Goal: Navigation & Orientation: Find specific page/section

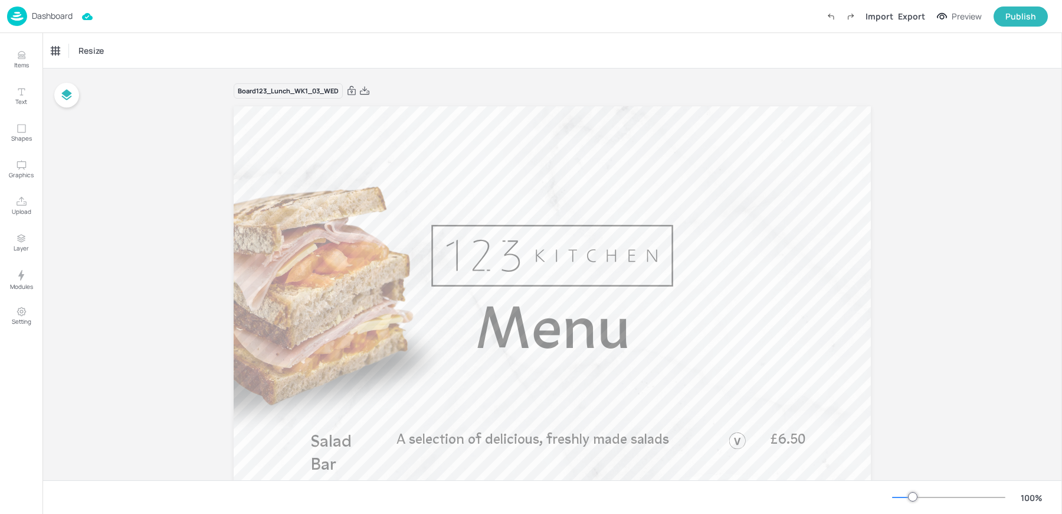
click at [31, 18] on div "Dashboard" at bounding box center [40, 15] width 66 height 19
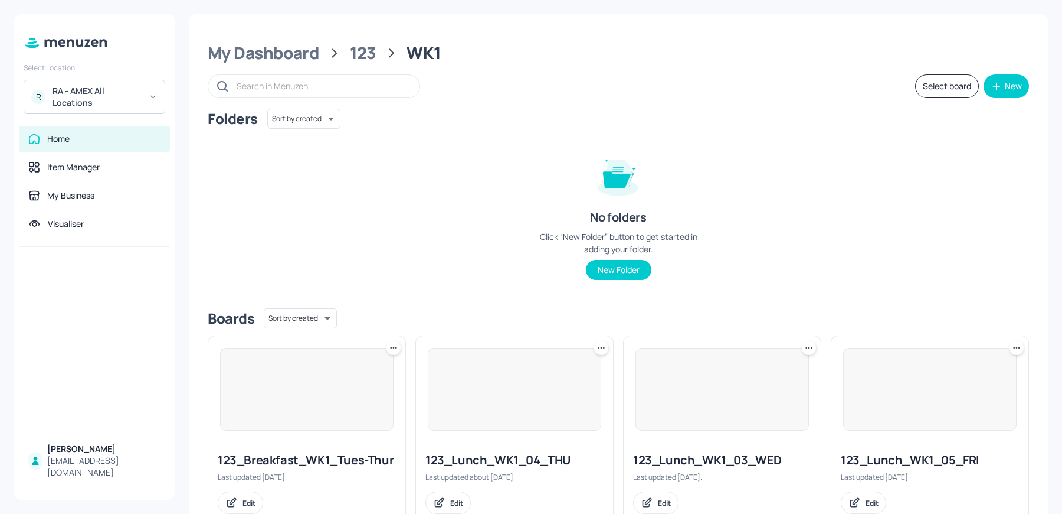
click at [118, 97] on div "RA - AMEX All Locations" at bounding box center [97, 97] width 89 height 24
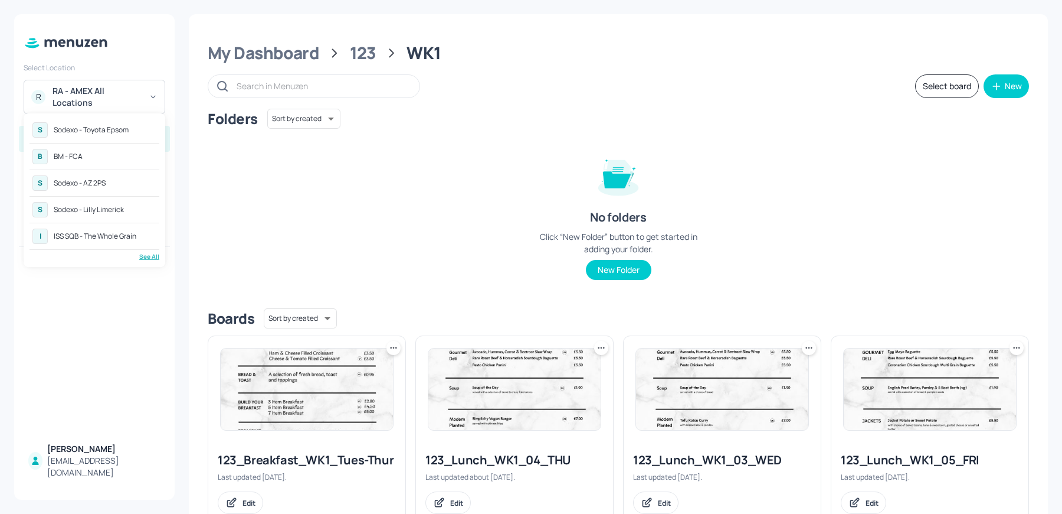
click at [149, 255] on div "See All" at bounding box center [95, 256] width 130 height 9
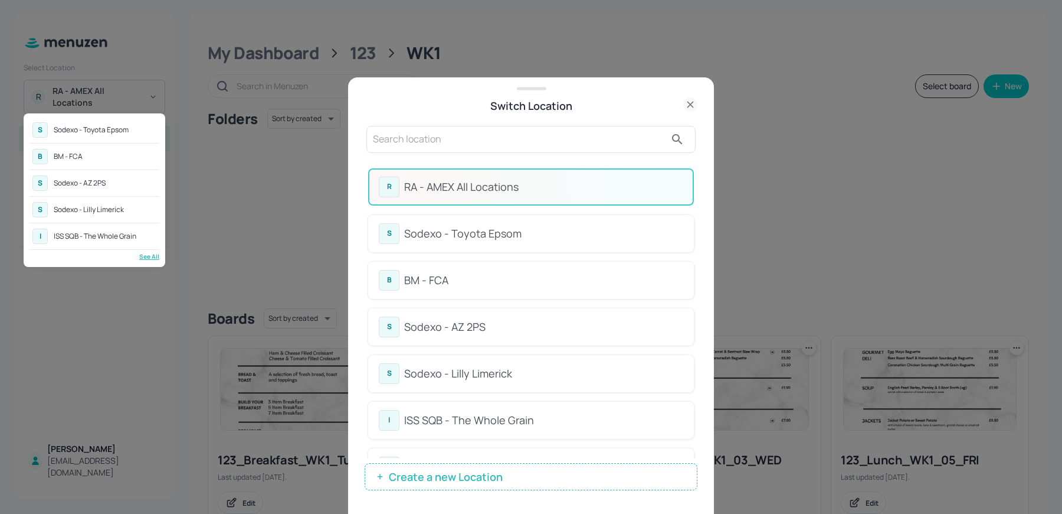
click at [478, 156] on div at bounding box center [531, 257] width 1062 height 514
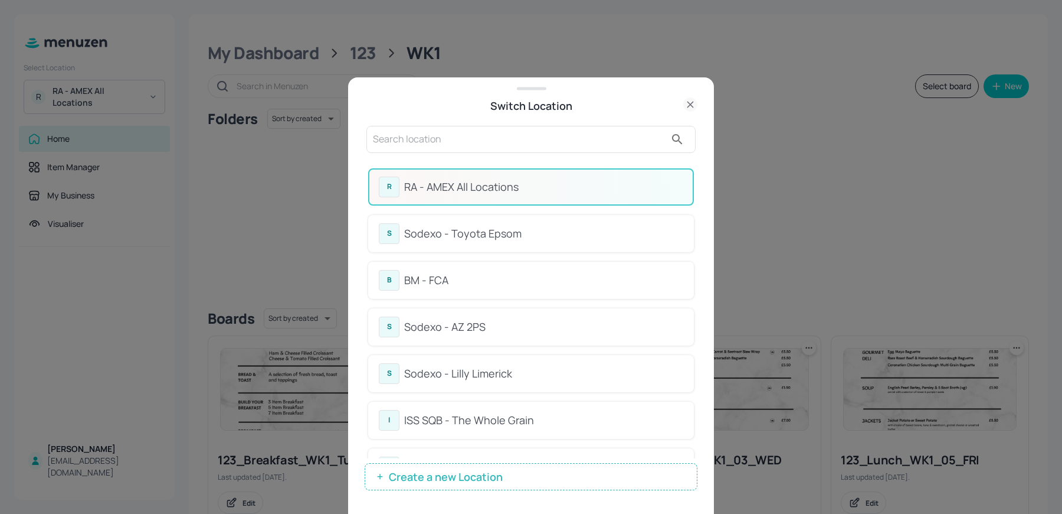
click at [463, 148] on div "S Sodexo - Toyota Epsom B BM - FCA S Sodexo - AZ 2PS S Sodexo - Lilly Limerick …" at bounding box center [531, 257] width 1062 height 514
click at [443, 135] on input "text" at bounding box center [519, 139] width 293 height 19
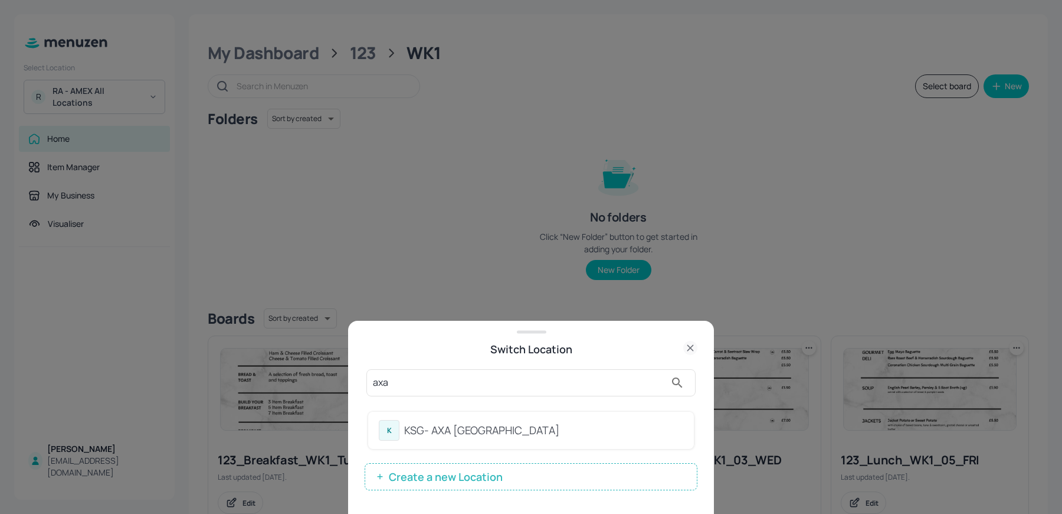
type input "axa"
click at [516, 410] on div "KSG- AXA [GEOGRAPHIC_DATA]" at bounding box center [543, 430] width 279 height 16
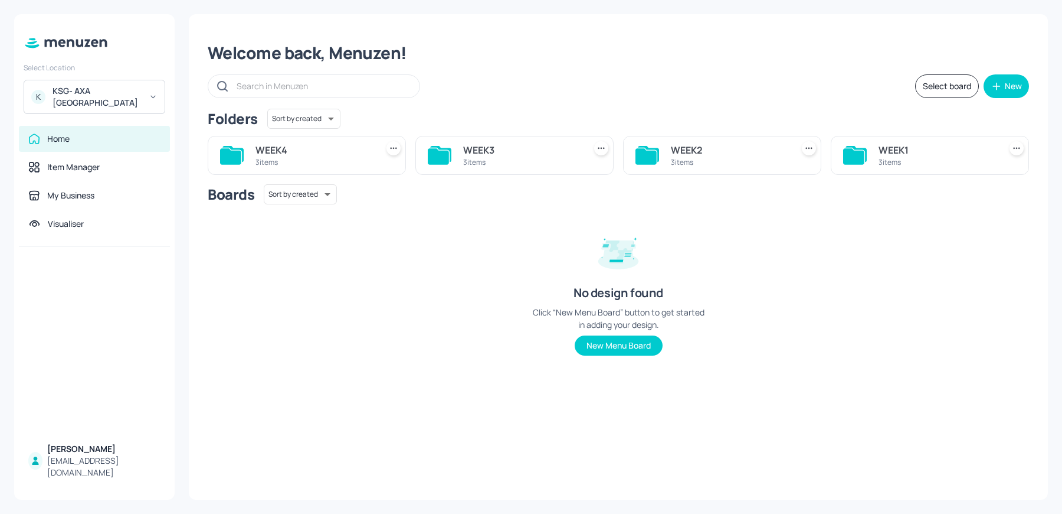
click at [903, 152] on div "WEEK1" at bounding box center [937, 150] width 117 height 14
click at [301, 47] on div "My Dashboard" at bounding box center [264, 52] width 112 height 21
click at [259, 132] on div "WEEK4 3 items" at bounding box center [302, 150] width 208 height 48
click at [254, 156] on div "WEEK4 3 items" at bounding box center [307, 155] width 198 height 39
click at [279, 148] on div "WEEK4" at bounding box center [314, 150] width 117 height 14
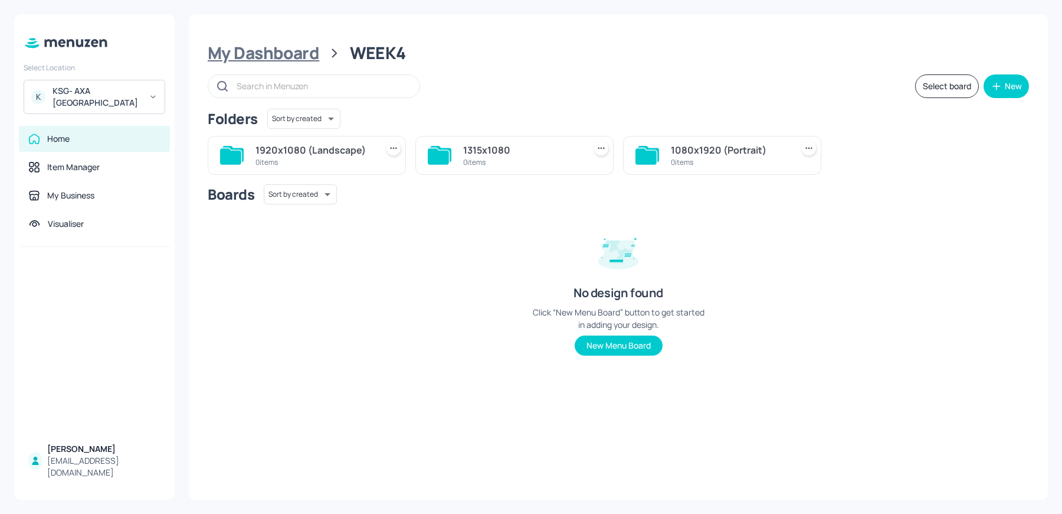
click at [275, 59] on div "My Dashboard" at bounding box center [264, 52] width 112 height 21
click at [487, 145] on div "WEEK3" at bounding box center [521, 150] width 117 height 14
click at [270, 68] on div "My Dashboard WEEK3 Select board New Folders Sort by created id ​ 1920x1080 (Lan…" at bounding box center [618, 256] width 859 height 485
click at [257, 52] on div "My Dashboard" at bounding box center [264, 52] width 112 height 21
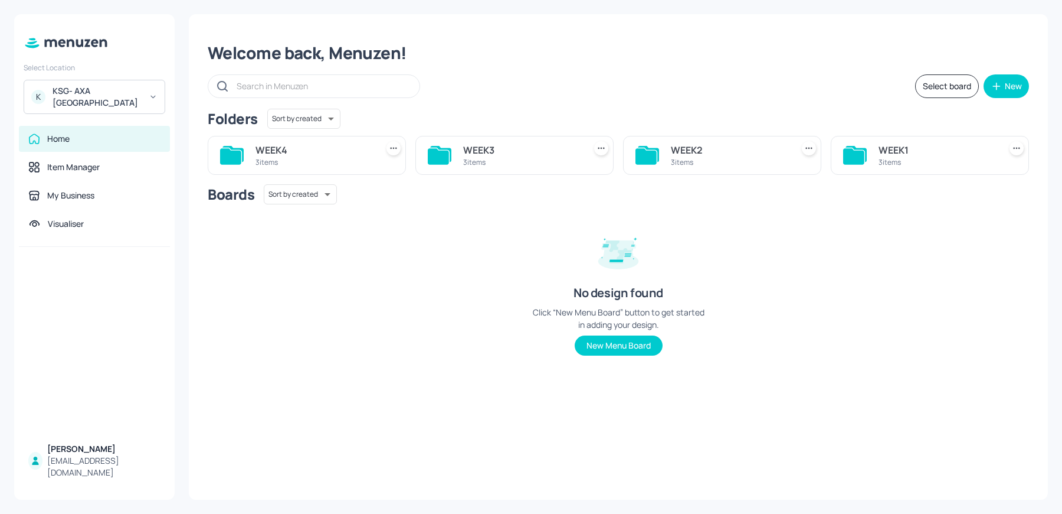
click at [701, 156] on div "WEEK2" at bounding box center [729, 150] width 117 height 14
click at [274, 66] on div "My Dashboard WEEK2 Select board New Folders Sort by created id ​ 1920x1080 (Lan…" at bounding box center [618, 256] width 859 height 485
click at [270, 62] on div "My Dashboard" at bounding box center [264, 52] width 112 height 21
click at [931, 158] on div "3 items" at bounding box center [937, 162] width 117 height 10
click at [339, 153] on div "1920x1080 (Landscape)" at bounding box center [314, 150] width 117 height 14
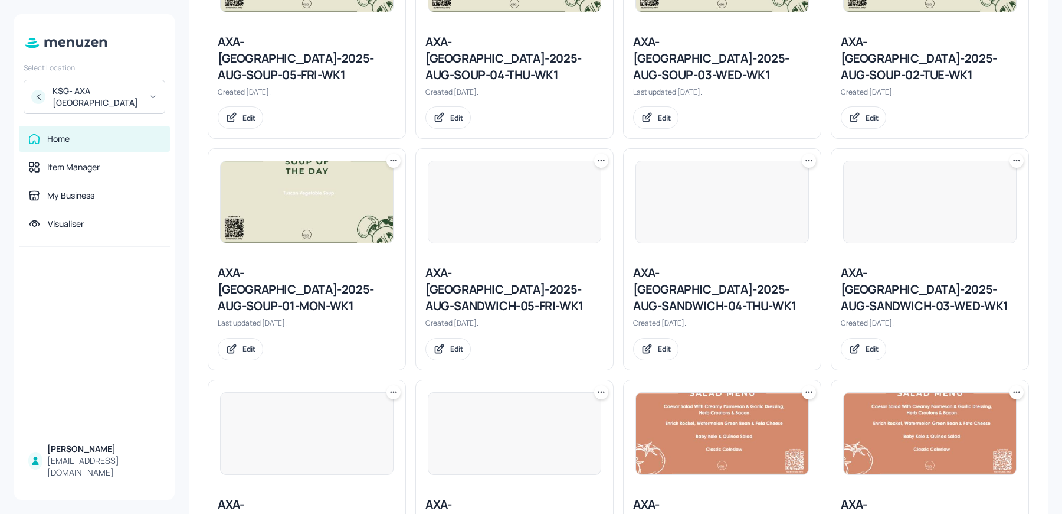
scroll to position [908, 0]
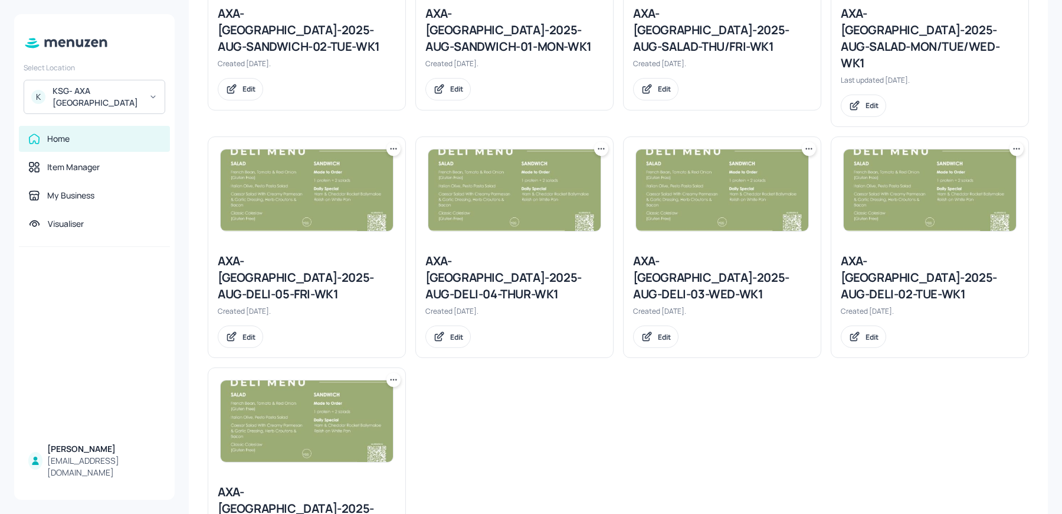
click at [889, 253] on div "AXA-[GEOGRAPHIC_DATA]-2025-AUG-DELI-02-TUE-WK1" at bounding box center [930, 278] width 178 height 50
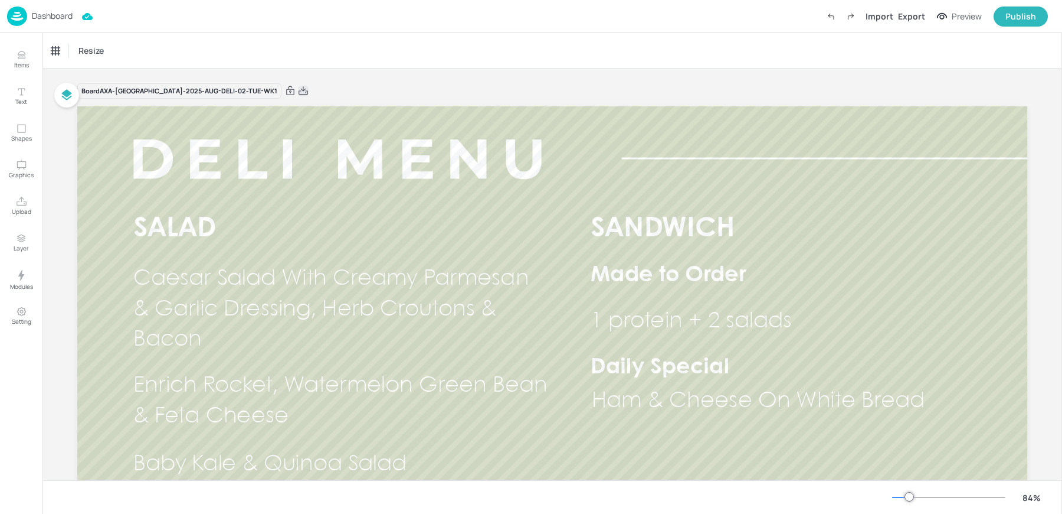
click at [298, 91] on icon at bounding box center [303, 91] width 11 height 12
click at [48, 25] on div "Dashboard" at bounding box center [40, 15] width 66 height 19
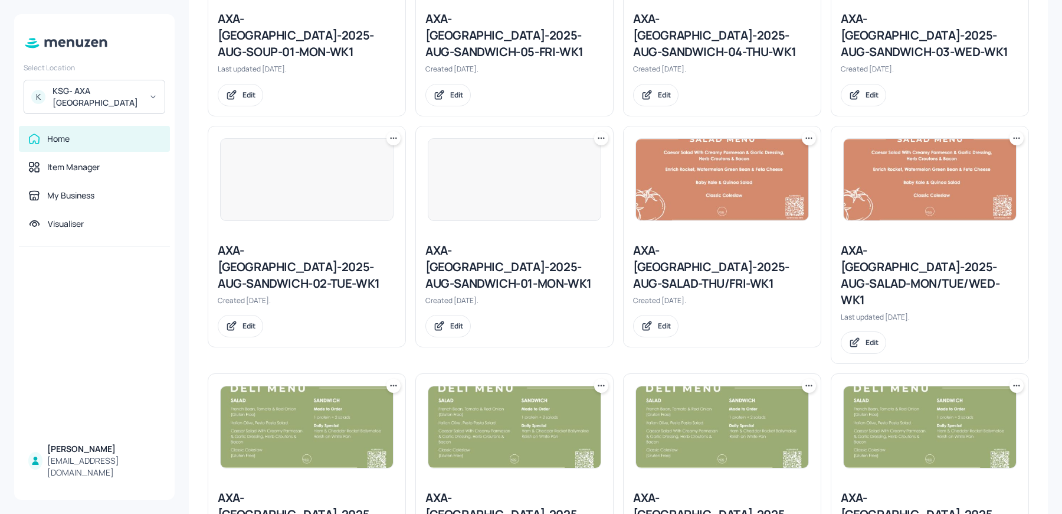
scroll to position [689, 0]
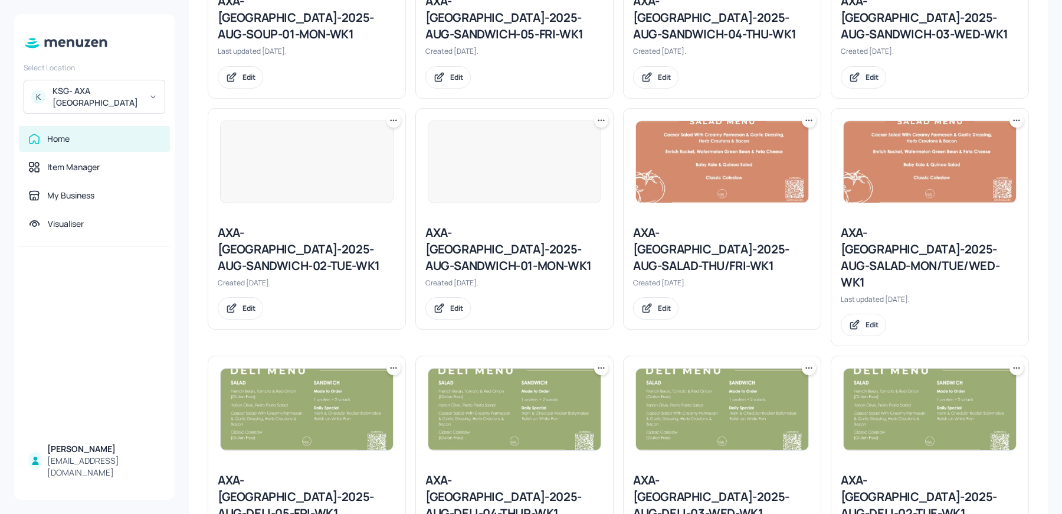
click at [911, 224] on div "AXA-[GEOGRAPHIC_DATA]-2025-AUG-SALAD-MON/TUE/WED-WK1" at bounding box center [930, 257] width 178 height 66
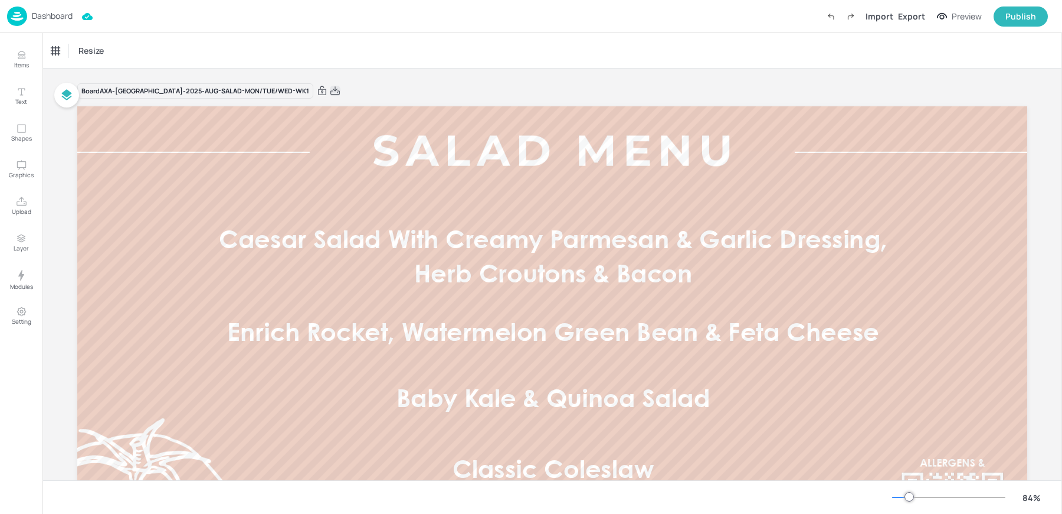
click at [331, 89] on icon at bounding box center [335, 90] width 9 height 8
click at [190, 14] on div "Dashboard Import Export Preview Publish" at bounding box center [527, 16] width 1041 height 32
click at [54, 7] on div "Dashboard" at bounding box center [40, 15] width 66 height 19
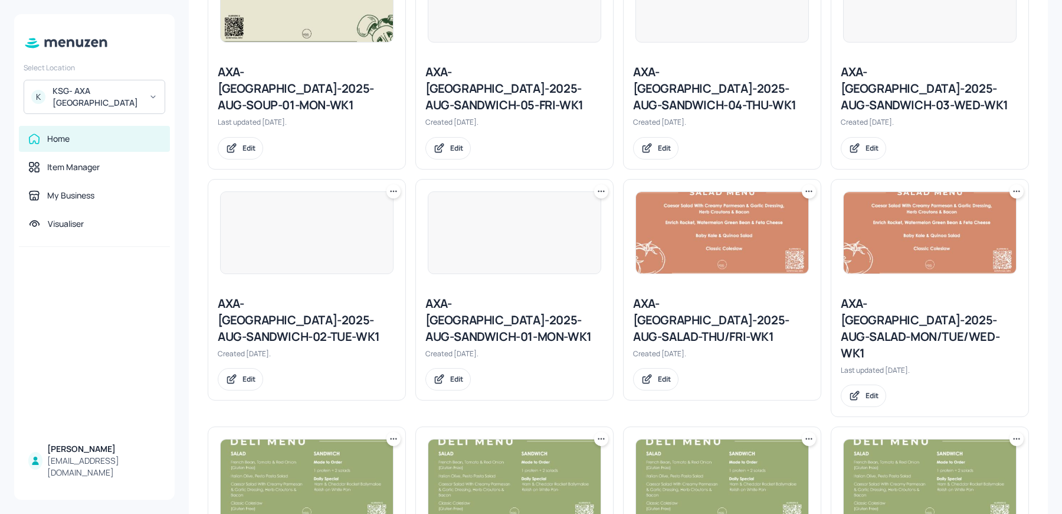
scroll to position [585, 0]
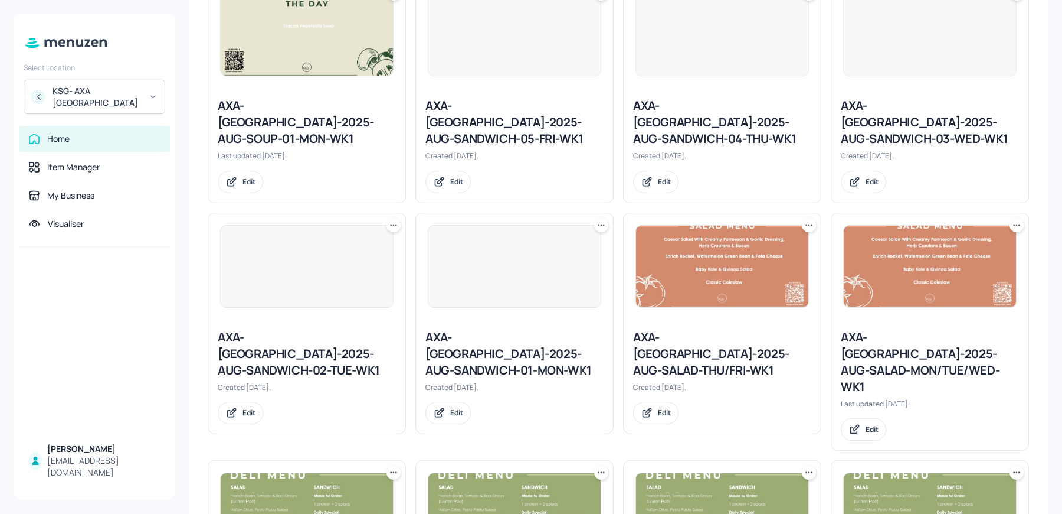
click at [306, 329] on div "AXA-[GEOGRAPHIC_DATA]-2025-AUG-SANDWICH-02-TUE-WK1" at bounding box center [307, 354] width 178 height 50
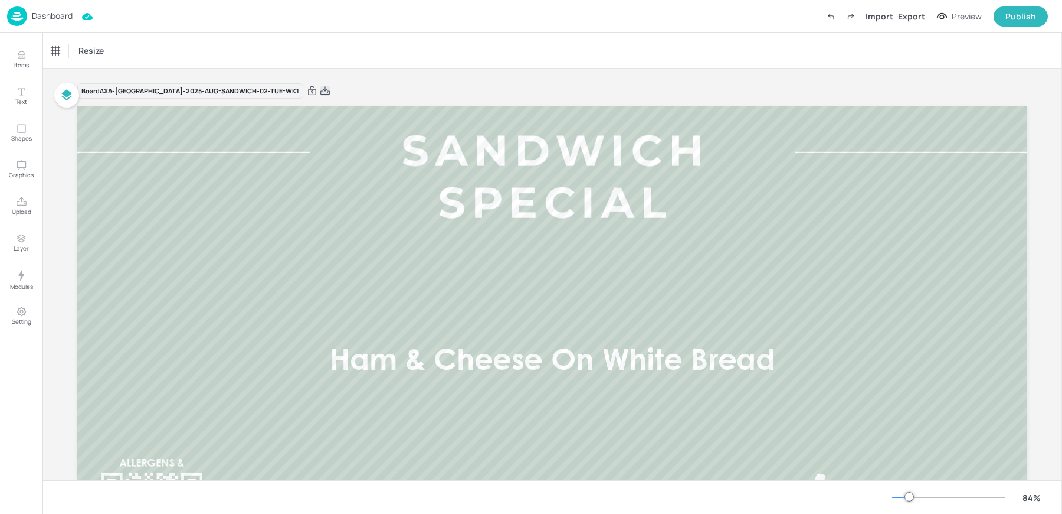
click at [321, 91] on icon at bounding box center [325, 90] width 9 height 8
click at [289, 41] on div "Resize" at bounding box center [552, 50] width 1020 height 35
click at [37, 20] on p "Dashboard" at bounding box center [52, 16] width 41 height 8
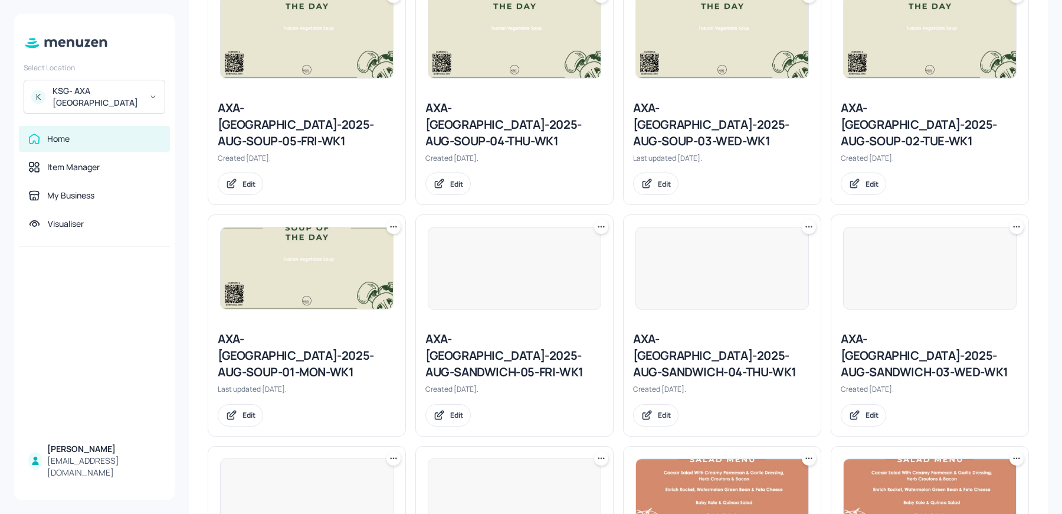
scroll to position [344, 0]
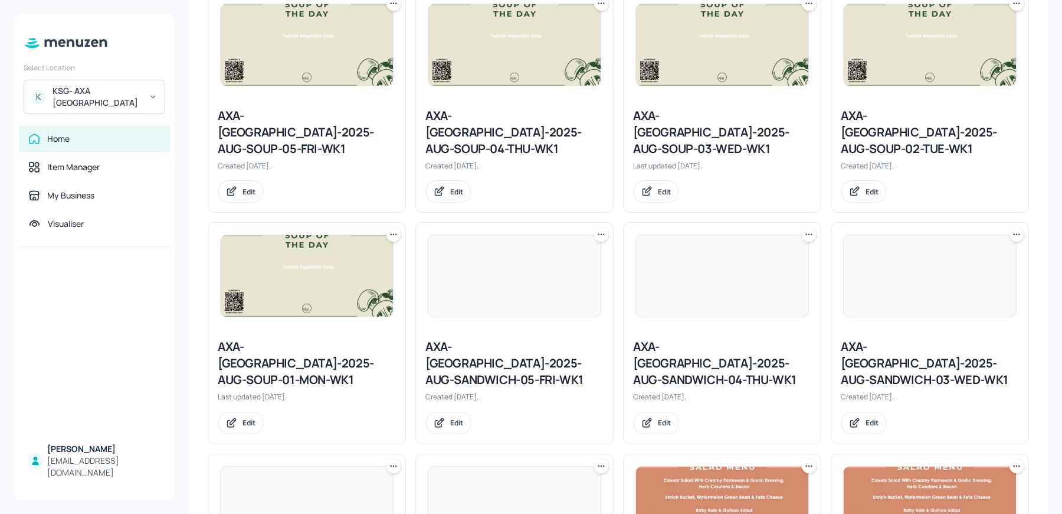
click at [871, 125] on div "AXA-[GEOGRAPHIC_DATA]-2025-AUG-SOUP-02-TUE-WK1" at bounding box center [930, 132] width 178 height 50
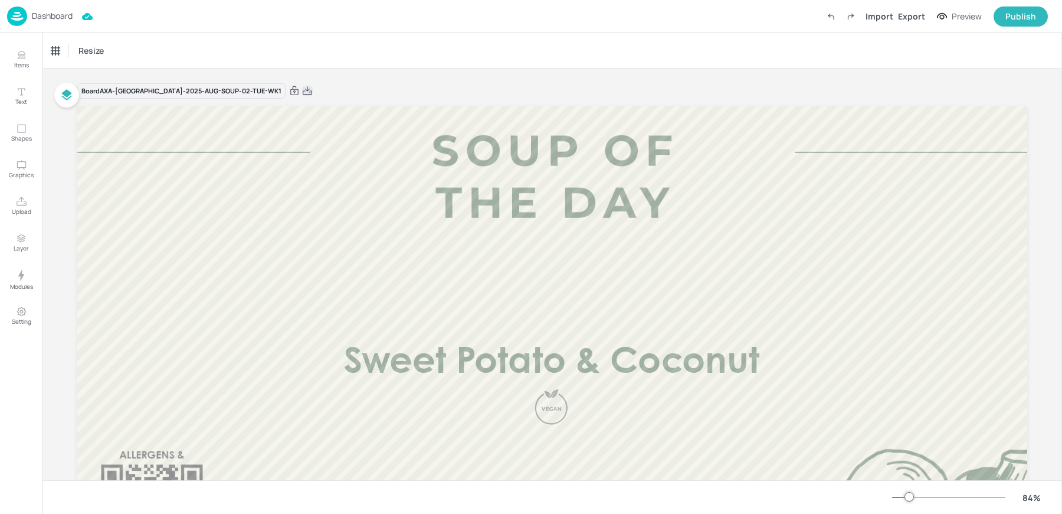
click at [302, 91] on icon at bounding box center [307, 91] width 11 height 12
click at [347, 50] on div "Resize" at bounding box center [552, 50] width 1020 height 35
click at [24, 11] on img at bounding box center [17, 15] width 20 height 19
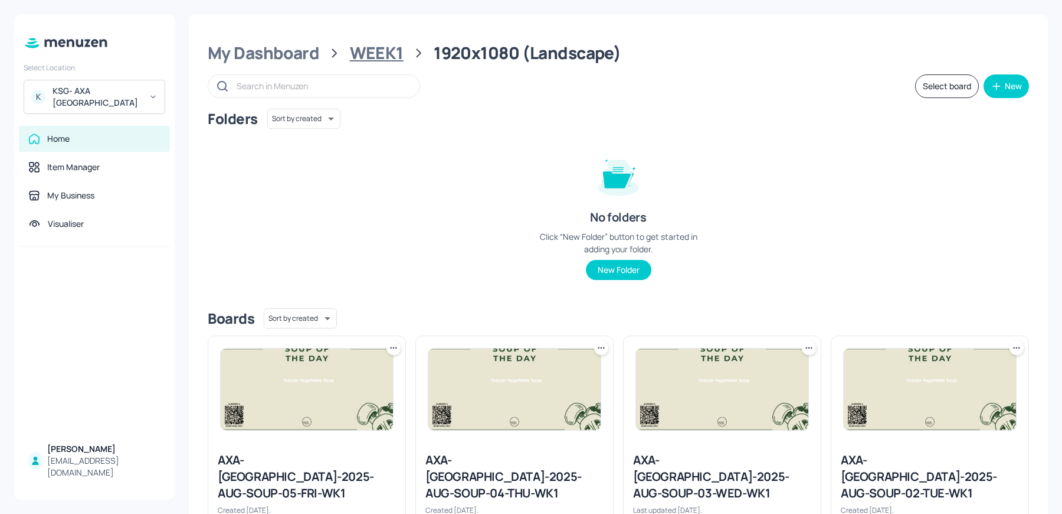
click at [381, 54] on div "WEEK1" at bounding box center [377, 52] width 54 height 21
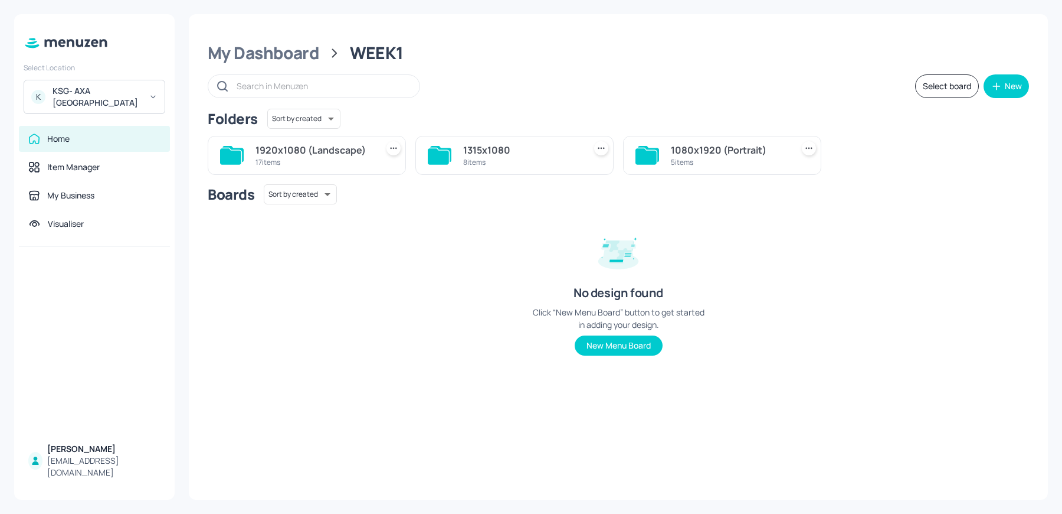
click at [495, 163] on div "8 items" at bounding box center [521, 162] width 117 height 10
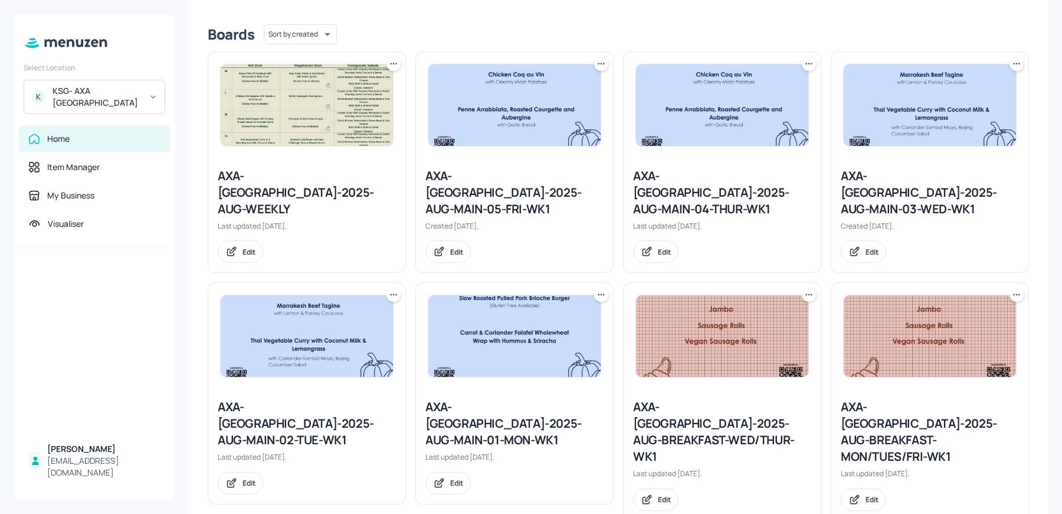
scroll to position [283, 0]
click at [910, 401] on div "AXA-[GEOGRAPHIC_DATA]-2025-AUG-BREAKFAST-MON/TUES/FRI-WK1" at bounding box center [930, 432] width 178 height 66
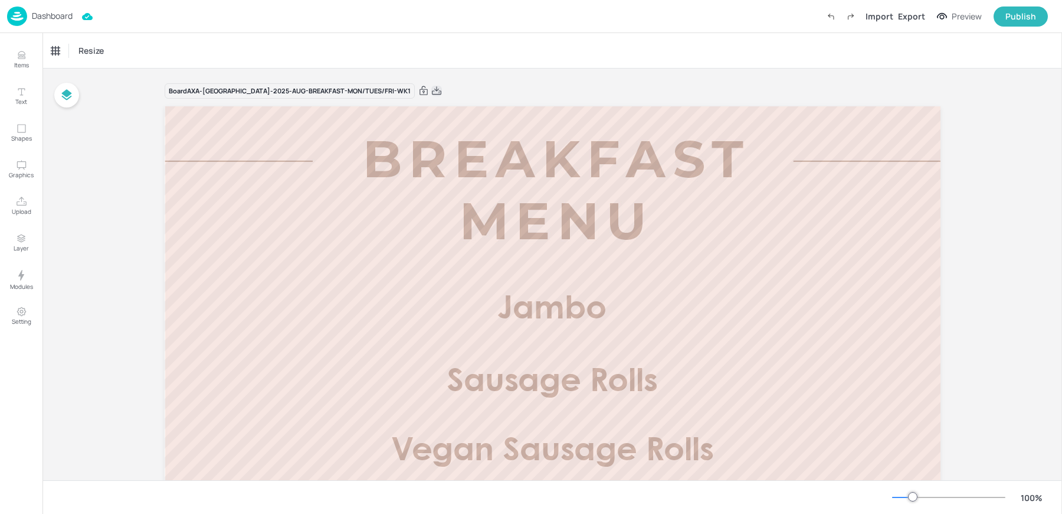
click at [431, 88] on icon at bounding box center [436, 91] width 11 height 12
click at [220, 27] on div "Dashboard Import Export Preview Publish" at bounding box center [527, 16] width 1041 height 32
click at [41, 20] on p "Dashboard" at bounding box center [52, 16] width 41 height 8
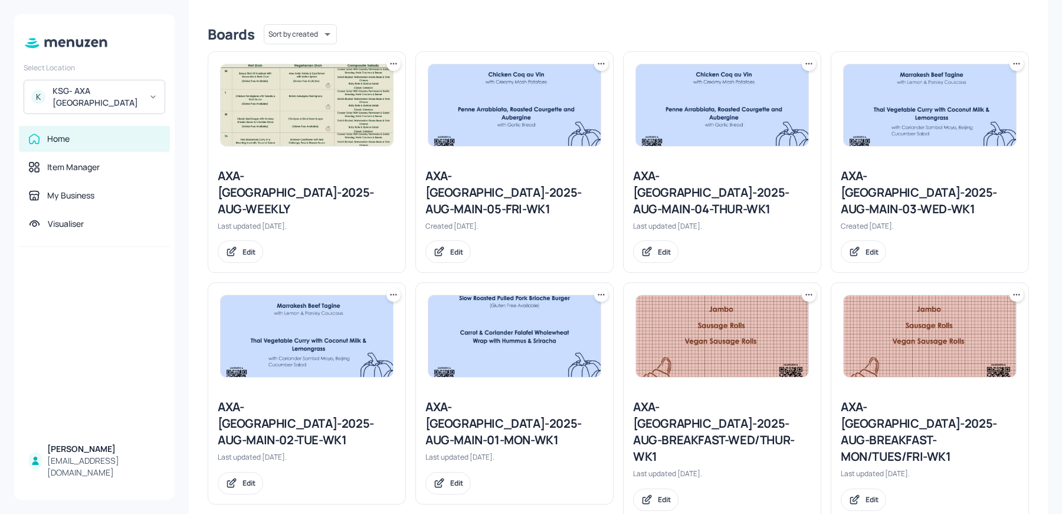
scroll to position [283, 0]
click at [265, 400] on div "AXA-[GEOGRAPHIC_DATA]-2025-AUG-MAIN-02-TUE-WK1" at bounding box center [307, 424] width 178 height 50
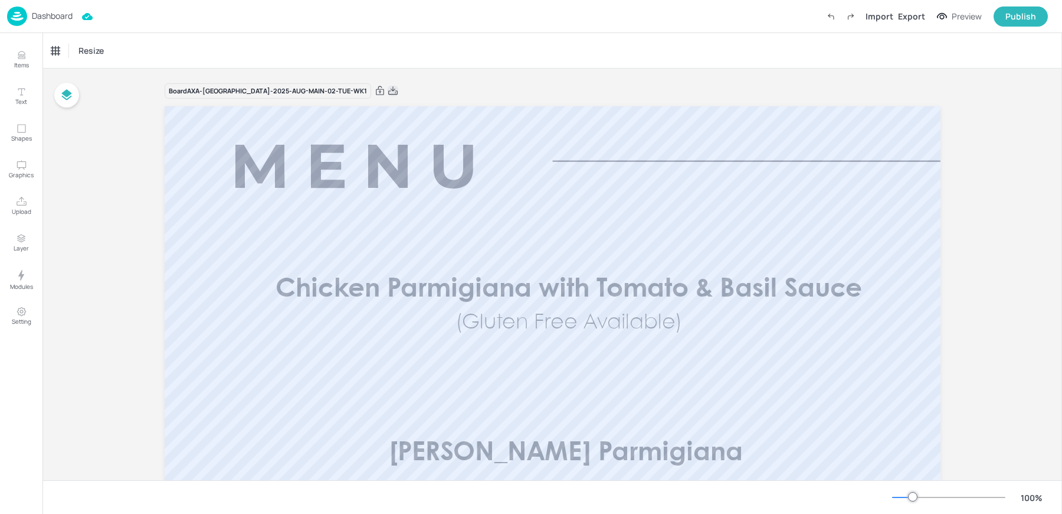
click at [388, 90] on icon at bounding box center [393, 91] width 11 height 12
click at [312, 53] on div "Resize" at bounding box center [552, 50] width 1020 height 35
click at [45, 19] on p "Dashboard" at bounding box center [52, 16] width 41 height 8
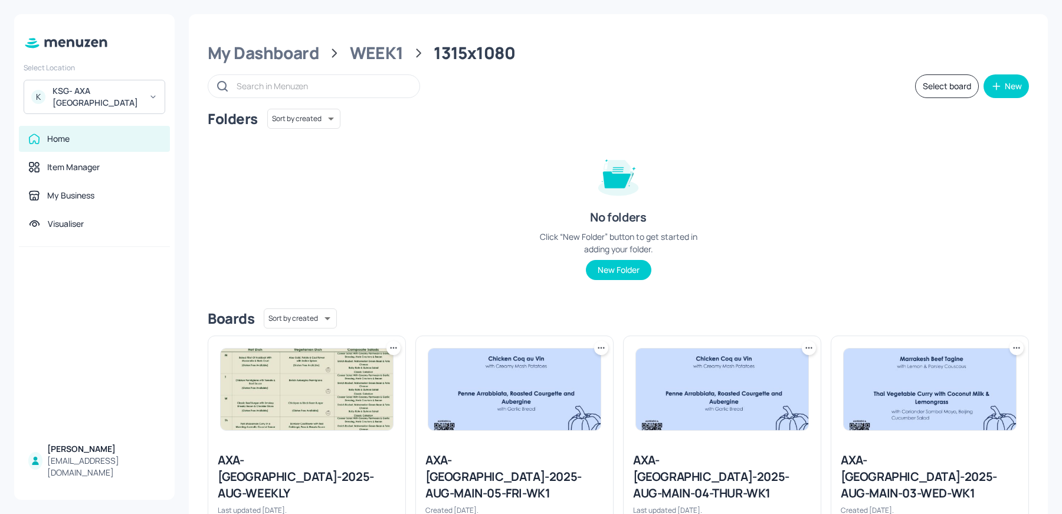
click at [327, 367] on img at bounding box center [307, 388] width 172 height 81
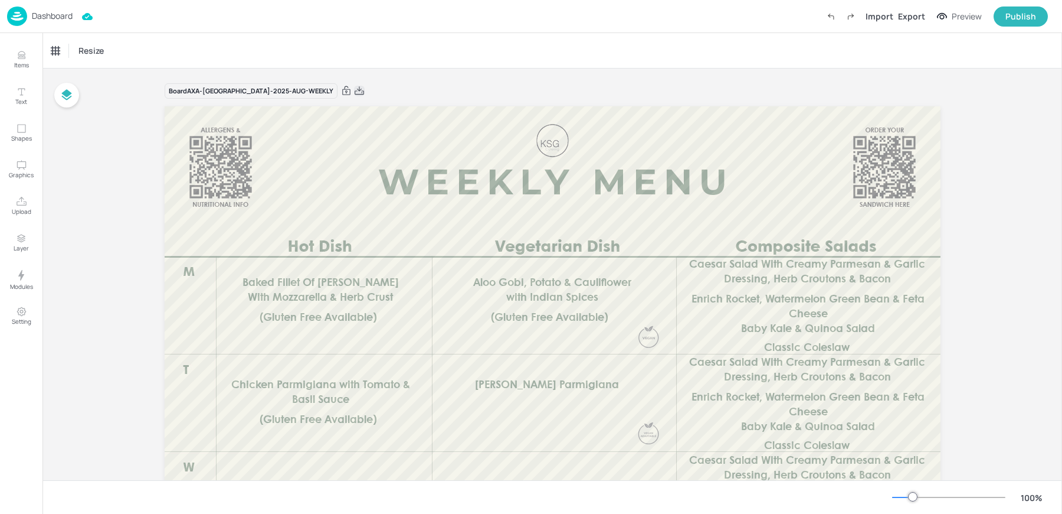
click at [355, 90] on icon at bounding box center [359, 90] width 9 height 8
click at [256, 17] on div "Dashboard Import Export Preview Publish" at bounding box center [527, 16] width 1041 height 32
click at [28, 14] on div "Dashboard" at bounding box center [40, 15] width 66 height 19
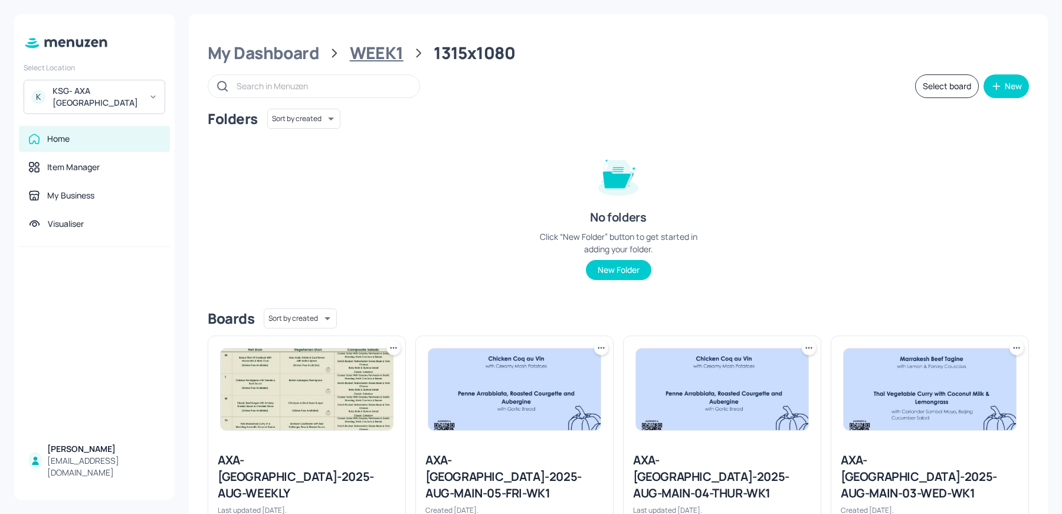
click at [375, 45] on div "WEEK1" at bounding box center [377, 52] width 54 height 21
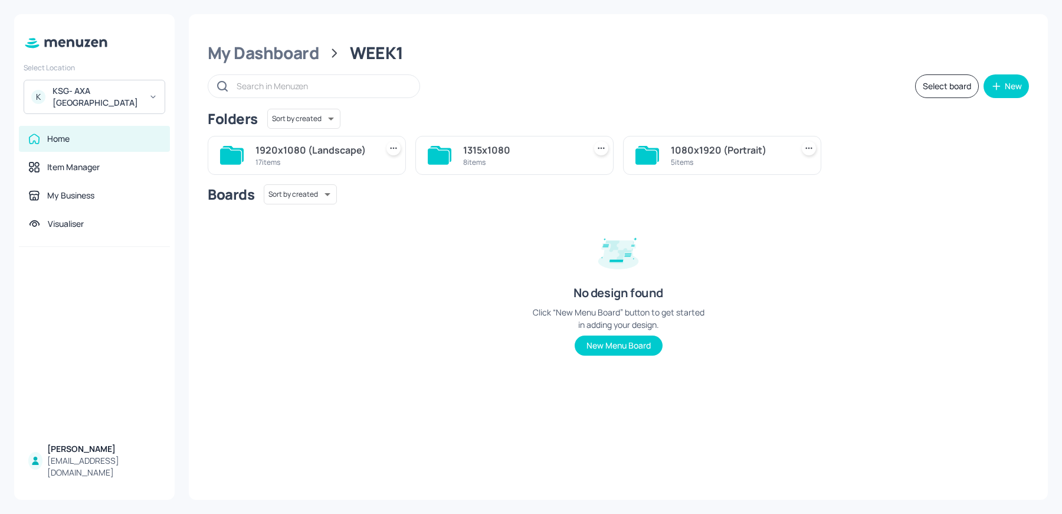
click at [724, 158] on div "5 items" at bounding box center [729, 162] width 117 height 10
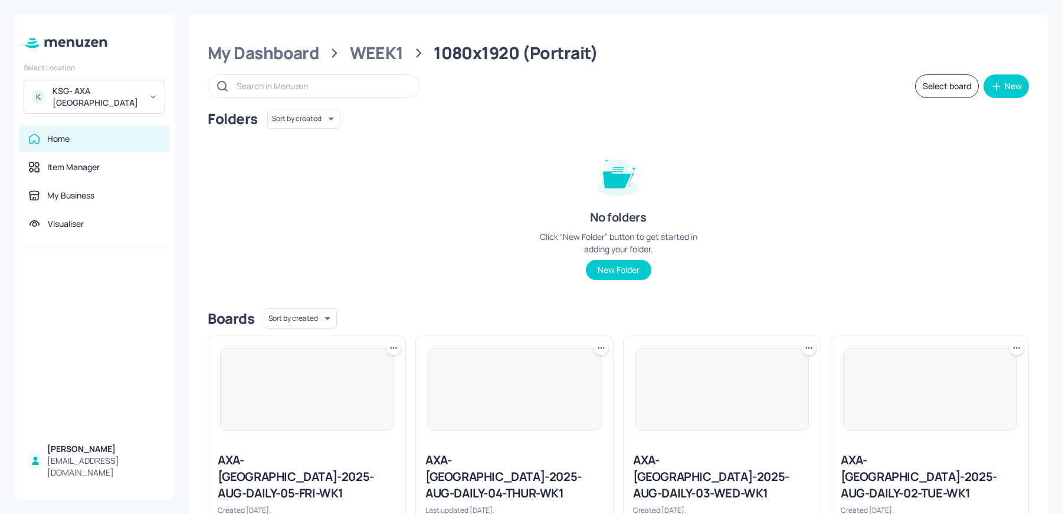
scroll to position [267, 0]
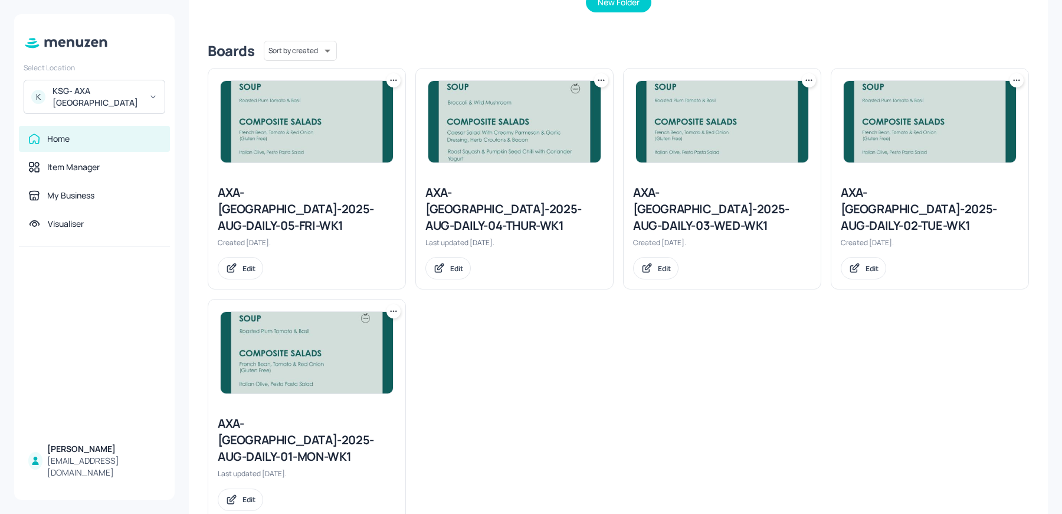
click at [869, 200] on div "AXA-[GEOGRAPHIC_DATA]-2025-AUG-DAILY-02-TUE-WK1" at bounding box center [930, 209] width 178 height 50
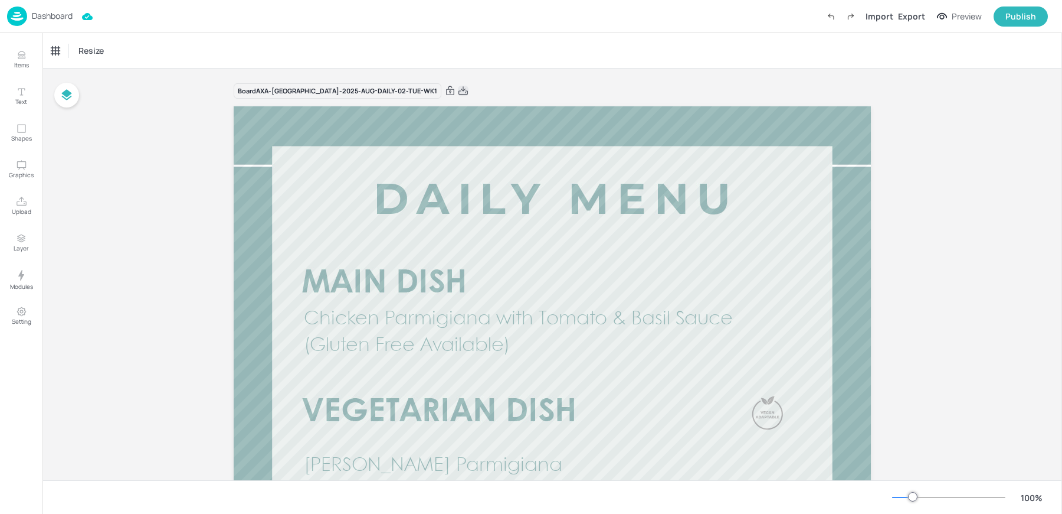
click at [458, 93] on icon at bounding box center [463, 91] width 11 height 12
click at [227, 50] on div "Resize" at bounding box center [552, 50] width 1020 height 35
click at [21, 14] on img at bounding box center [17, 15] width 20 height 19
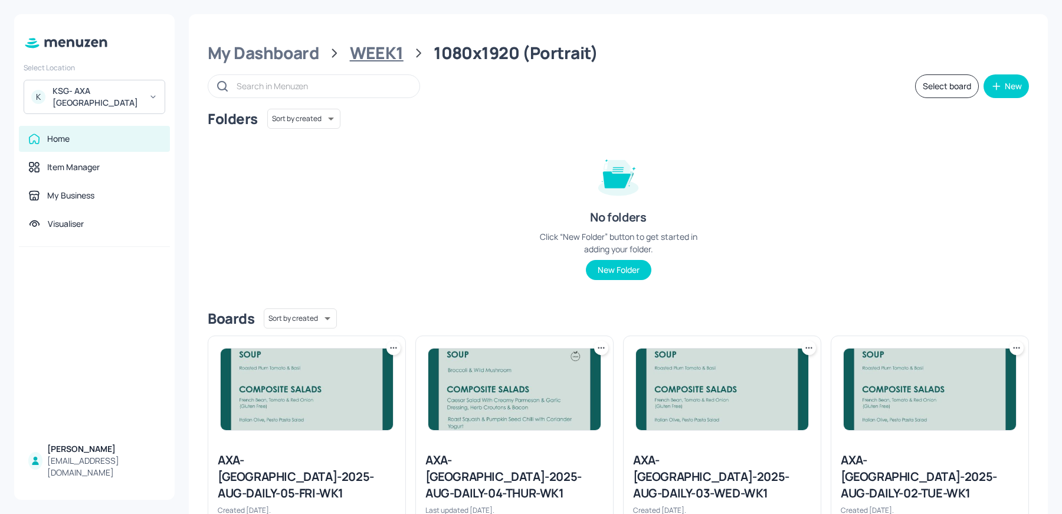
click at [384, 55] on div "WEEK1" at bounding box center [377, 52] width 54 height 21
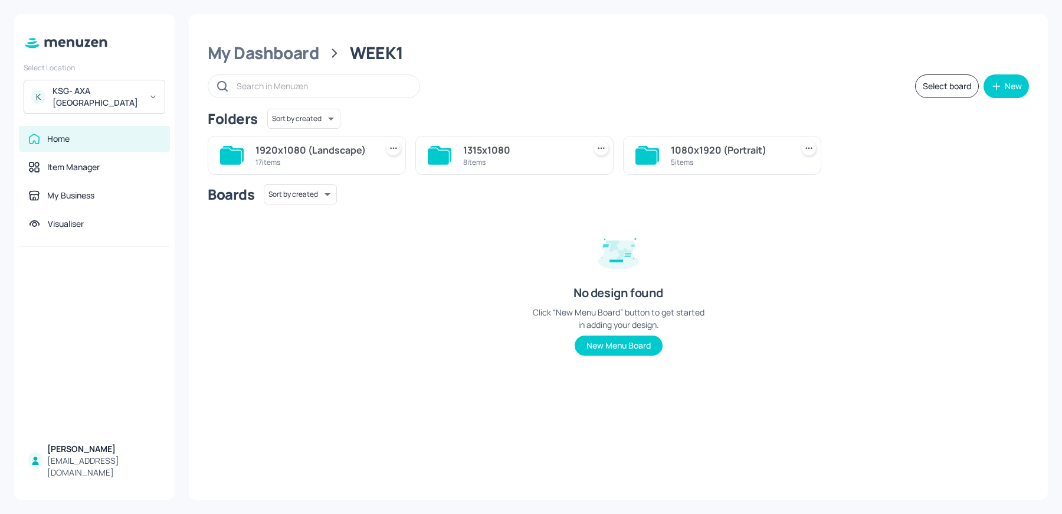
click at [478, 169] on div "1315x1080 8 items" at bounding box center [515, 155] width 198 height 39
click at [477, 153] on div "1315x1080" at bounding box center [521, 150] width 117 height 14
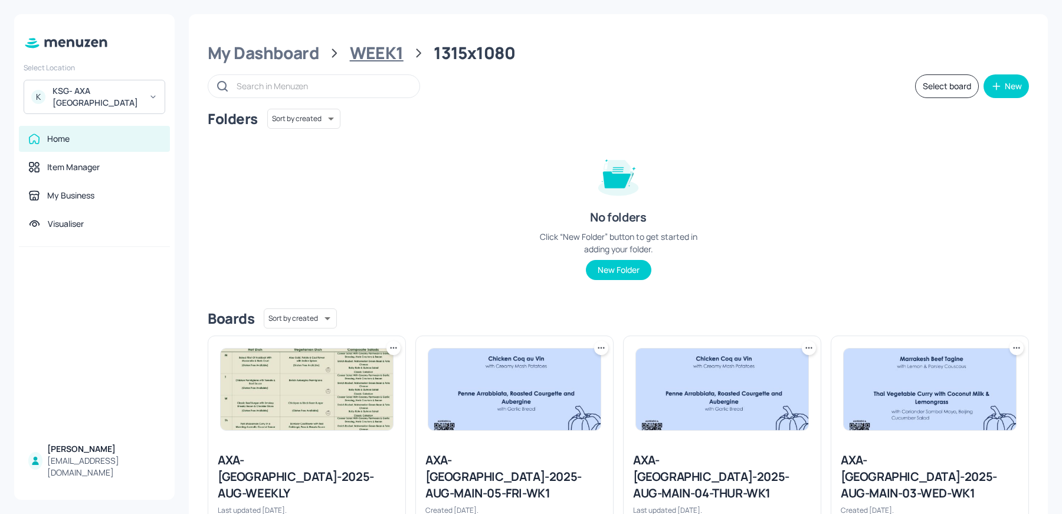
click at [366, 53] on div "WEEK1" at bounding box center [377, 52] width 54 height 21
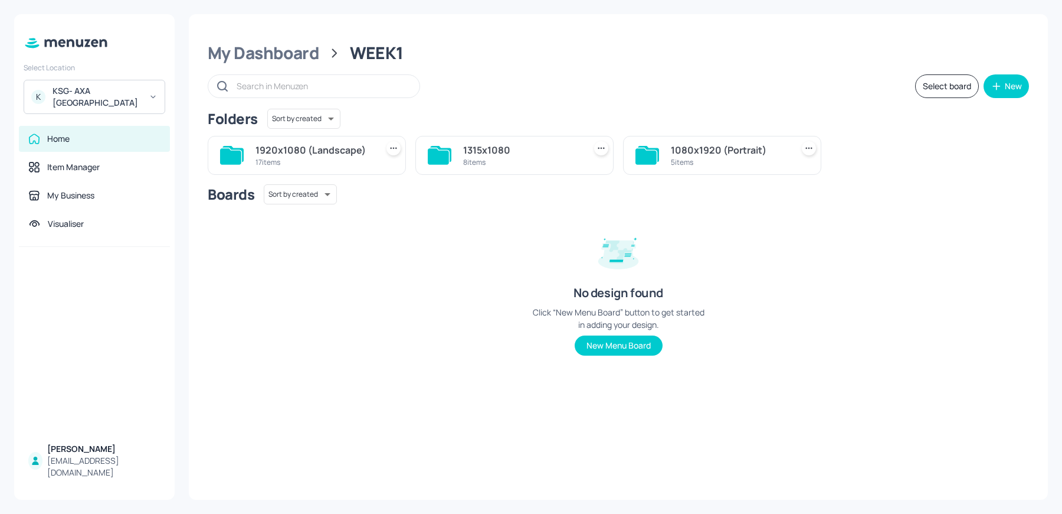
click at [278, 157] on div "17 items" at bounding box center [314, 162] width 117 height 10
